Goal: Task Accomplishment & Management: Use online tool/utility

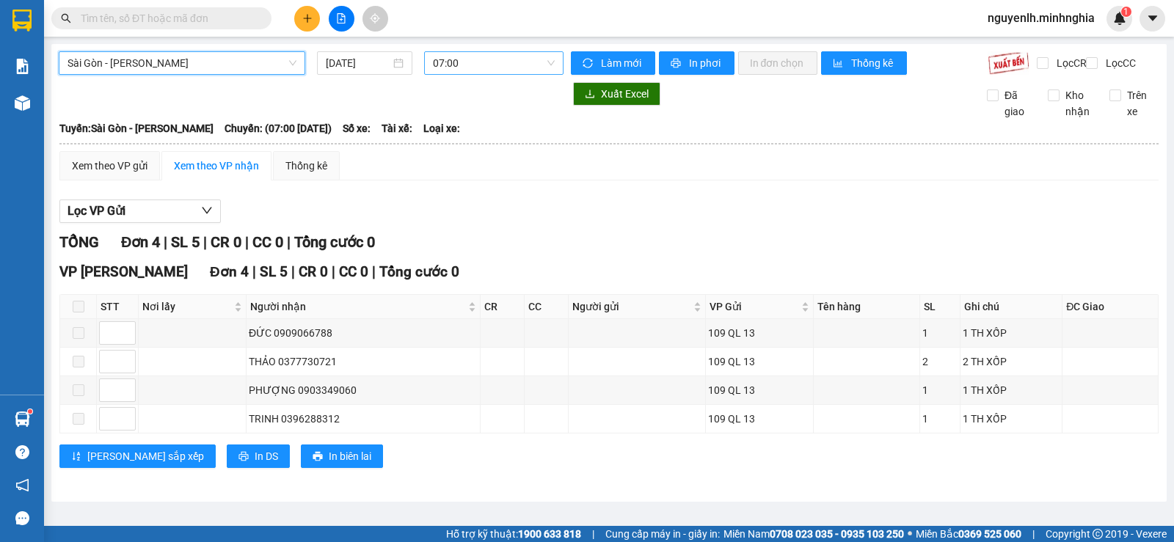
click at [481, 60] on span "07:00" at bounding box center [493, 63] width 121 height 22
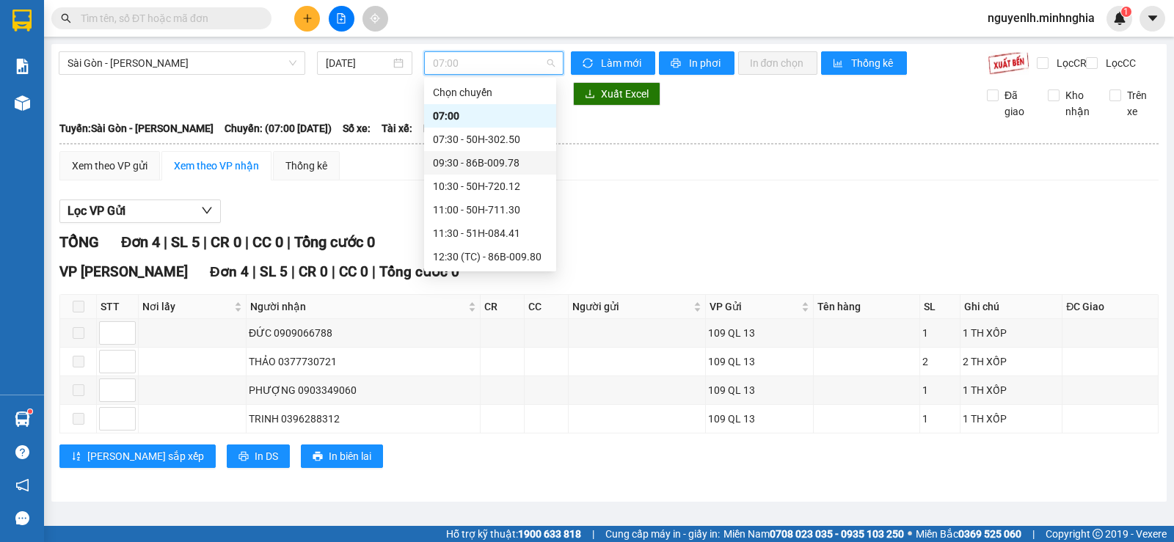
click at [522, 165] on div "09:30 - 86B-009.78" at bounding box center [490, 163] width 114 height 16
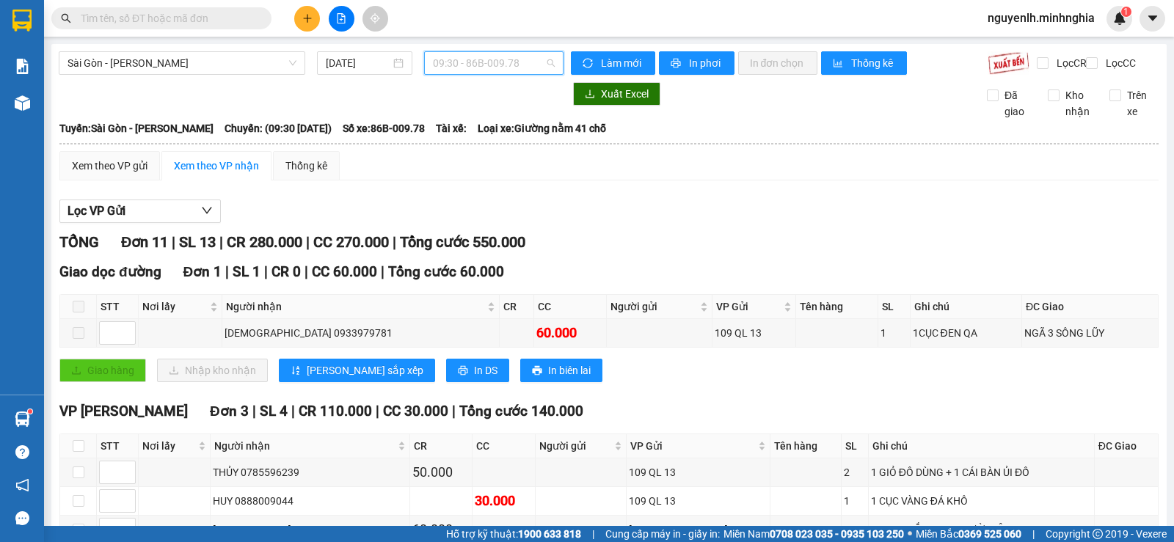
click at [506, 57] on span "09:30 - 86B-009.78" at bounding box center [493, 63] width 121 height 22
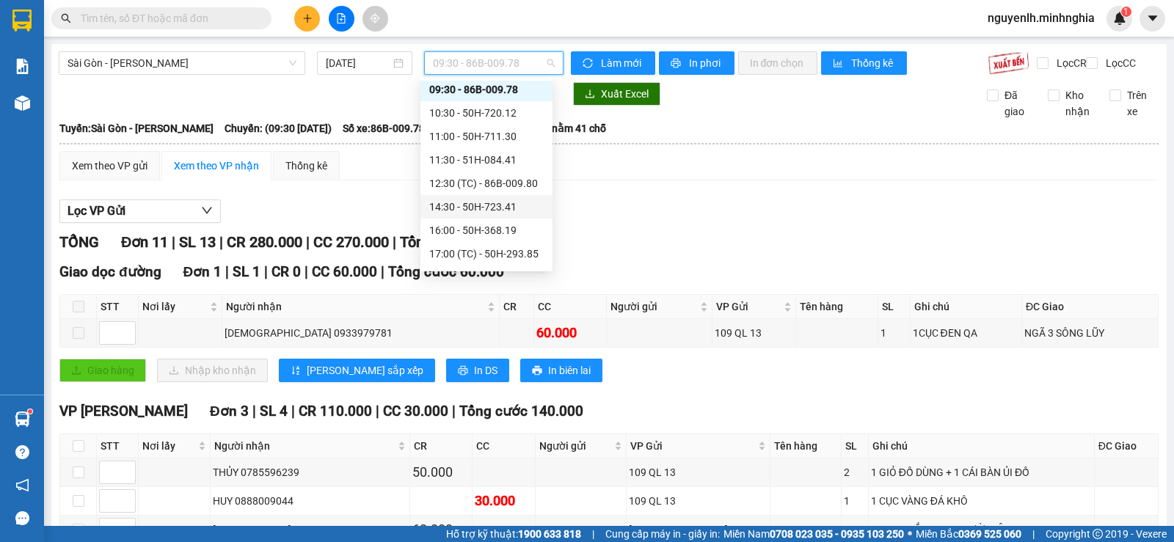
scroll to position [164, 0]
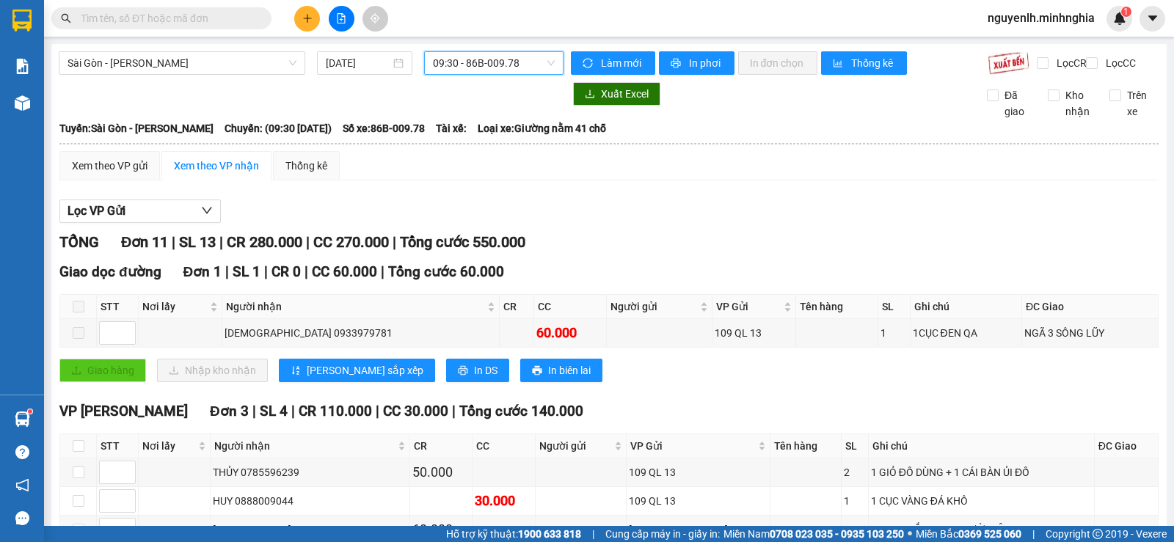
click at [502, 60] on span "09:30 - 86B-009.78" at bounding box center [493, 63] width 121 height 22
click at [129, 62] on span "Sài Gòn - [PERSON_NAME]" at bounding box center [181, 63] width 229 height 22
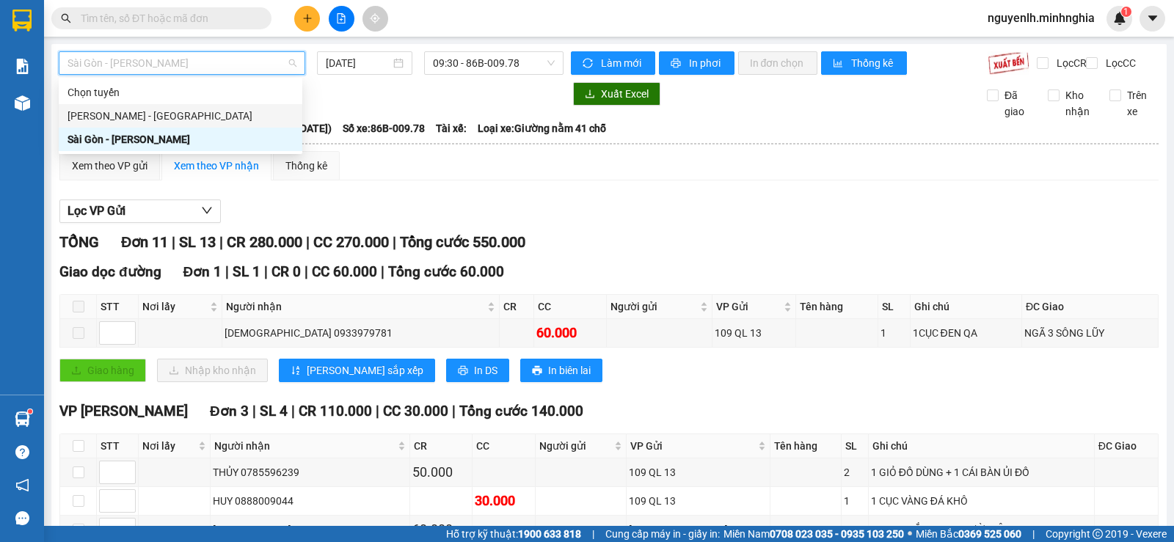
click at [116, 112] on div "[PERSON_NAME] - [GEOGRAPHIC_DATA]" at bounding box center [180, 116] width 226 height 16
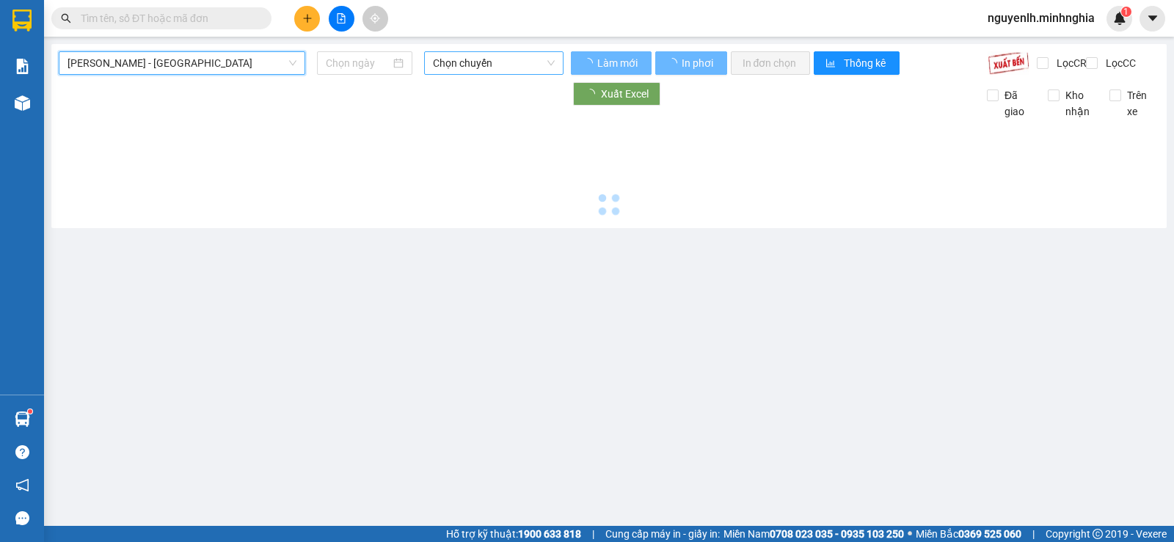
type input "[DATE]"
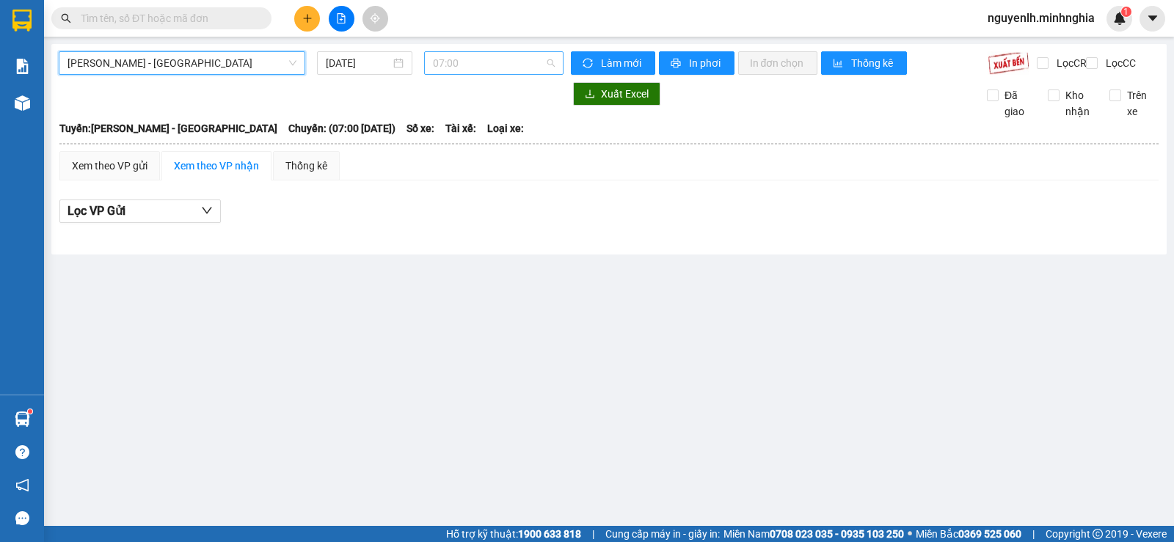
click at [508, 64] on span "07:00" at bounding box center [493, 63] width 121 height 22
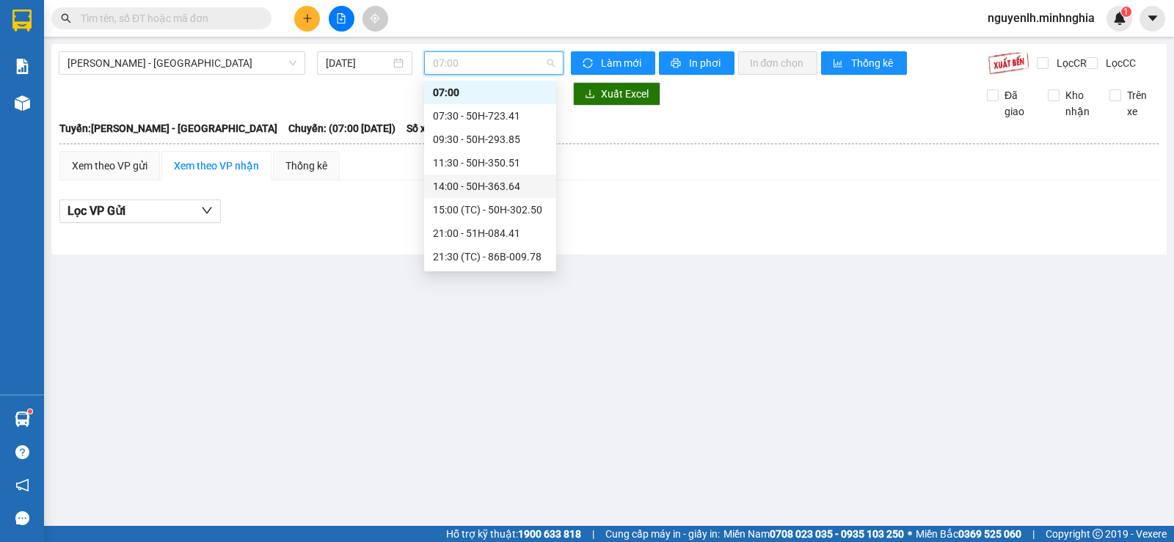
click at [495, 186] on div "14:00 - 50H-363.64" at bounding box center [490, 186] width 114 height 16
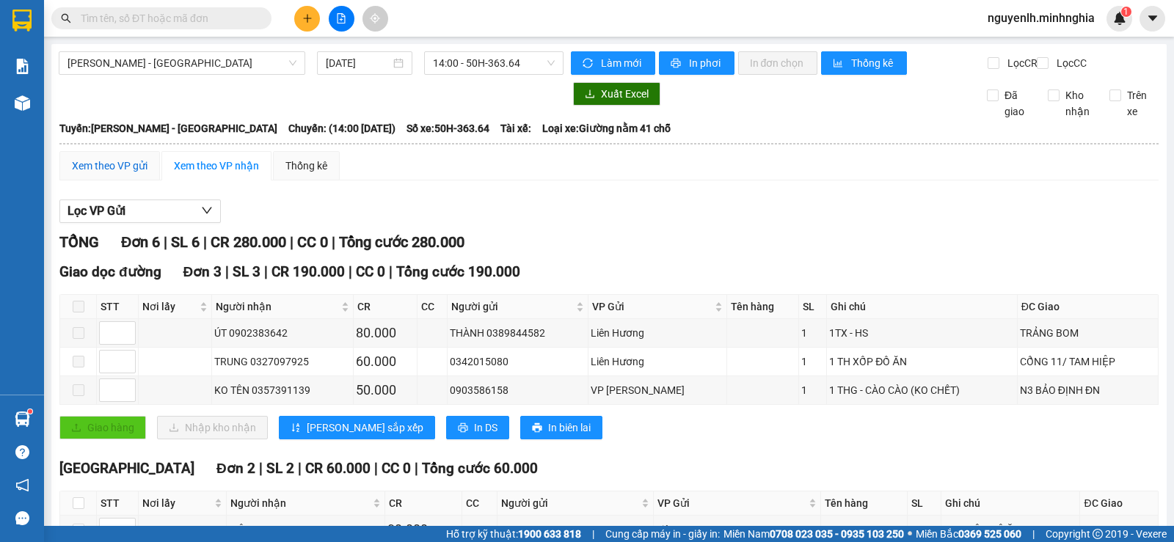
click at [119, 174] on div "Xem theo VP gửi" at bounding box center [110, 166] width 76 height 16
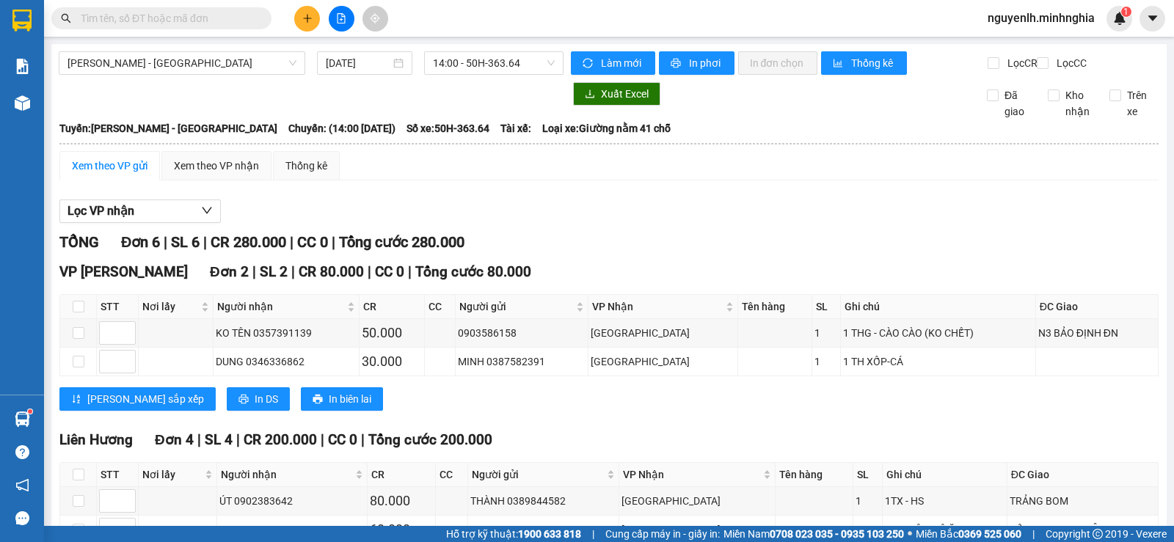
scroll to position [164, 0]
